Goal: Register for event/course

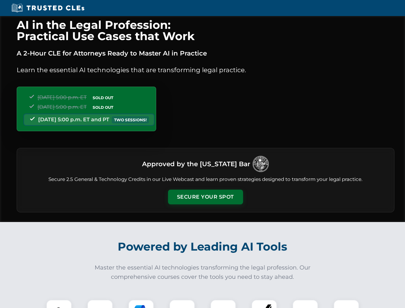
click at [205, 197] on button "Secure Your Spot" at bounding box center [205, 196] width 75 height 15
click at [59, 303] on img at bounding box center [59, 312] width 19 height 19
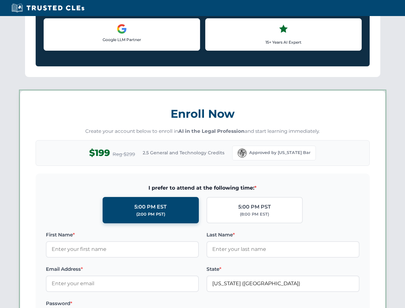
click at [141, 303] on label "Password *" at bounding box center [122, 303] width 153 height 8
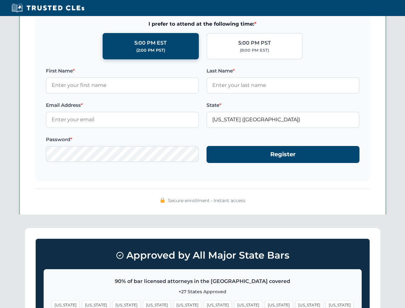
click at [295, 303] on span "[US_STATE]" at bounding box center [309, 304] width 28 height 9
